Goal: Task Accomplishment & Management: Use online tool/utility

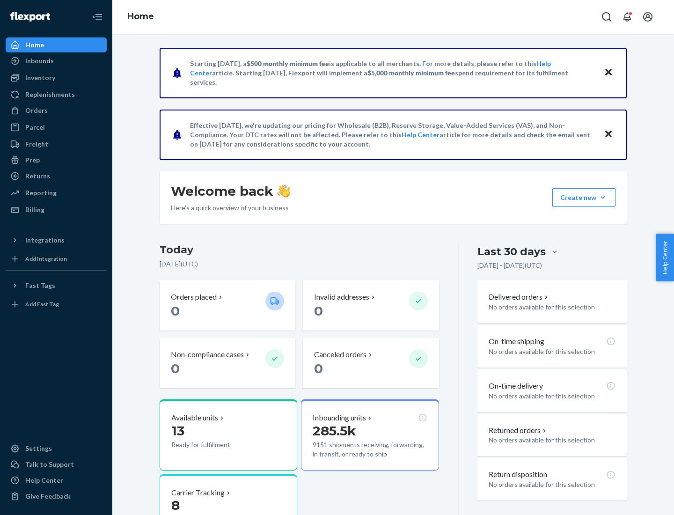
click at [49, 95] on div "Replenishments" at bounding box center [50, 94] width 50 height 9
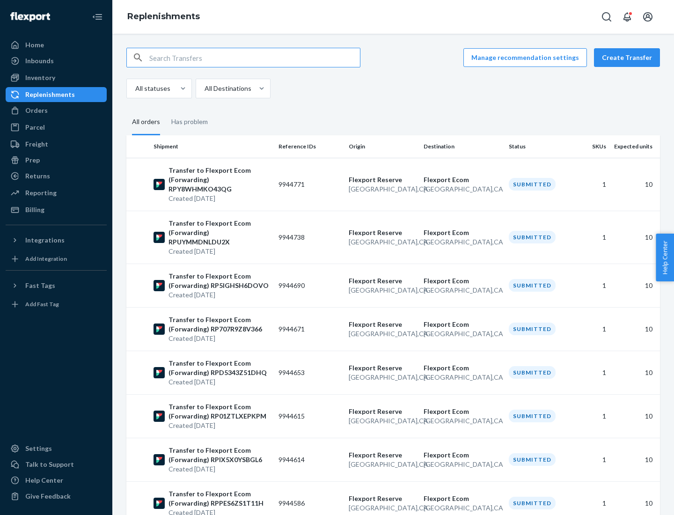
click at [629, 58] on button "Create Transfer" at bounding box center [627, 57] width 66 height 19
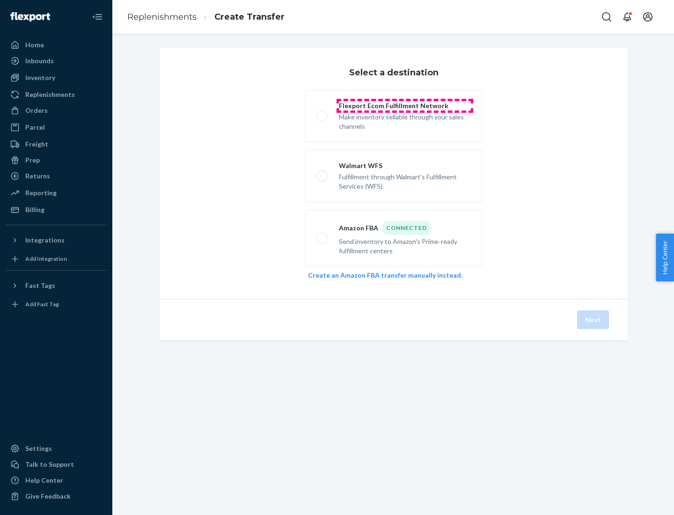
click at [405, 106] on div "Flexport Ecom Fulfillment Network" at bounding box center [405, 105] width 132 height 9
click at [323, 113] on input "Flexport Ecom Fulfillment Network Make inventory sellable through your sales ch…" at bounding box center [320, 116] width 6 height 6
radio input "true"
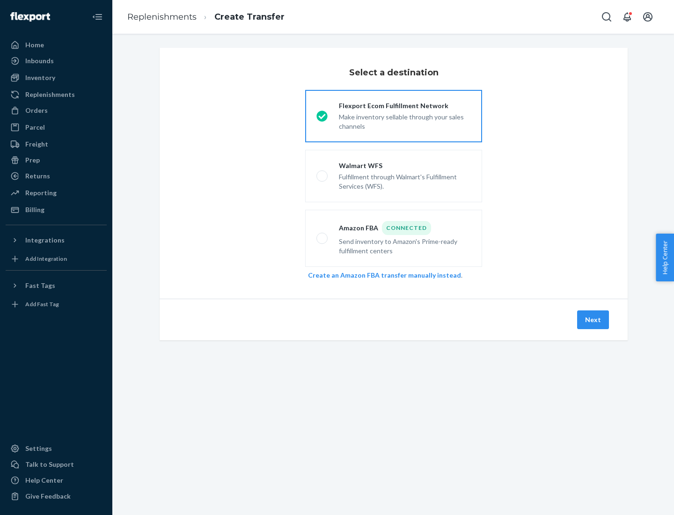
click at [594, 320] on button "Next" at bounding box center [593, 319] width 32 height 19
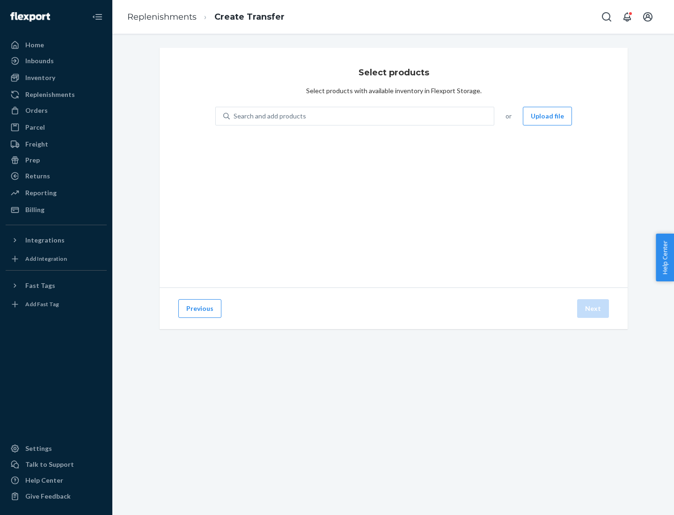
click at [548, 116] on button "Upload file" at bounding box center [547, 116] width 49 height 19
